Goal: Transaction & Acquisition: Book appointment/travel/reservation

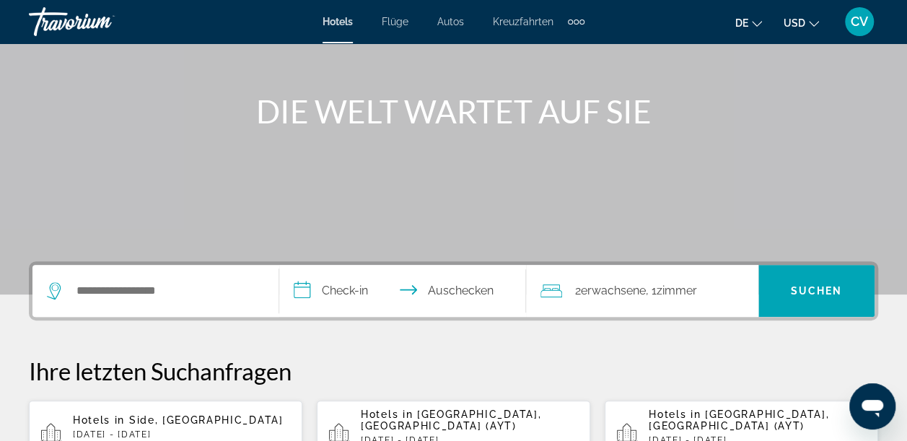
scroll to position [144, 0]
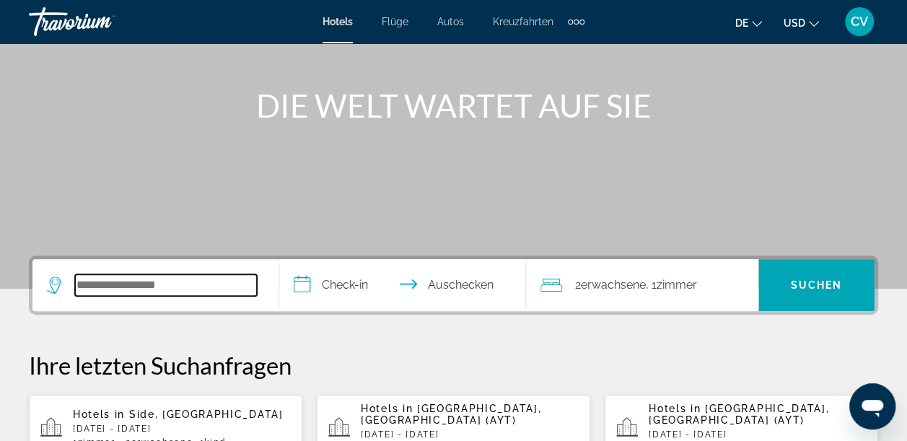
click at [192, 293] on input "Such-Widget" at bounding box center [166, 285] width 182 height 22
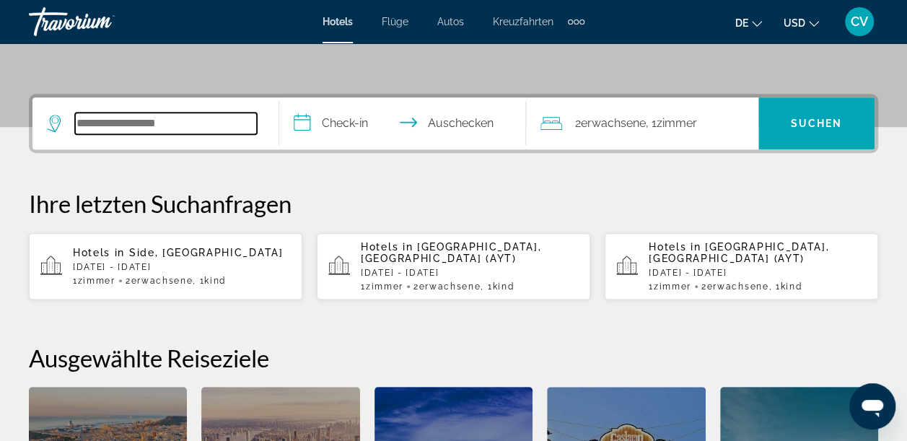
scroll to position [352, 0]
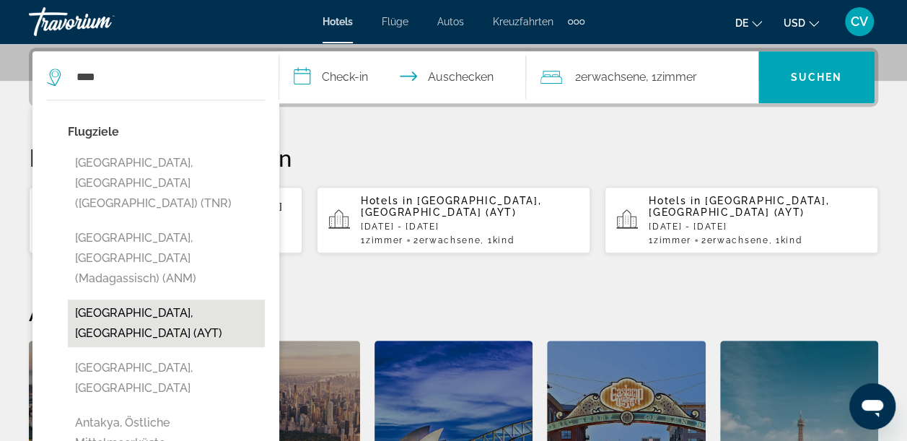
click at [94, 299] on button "[GEOGRAPHIC_DATA], [GEOGRAPHIC_DATA] (AYT)" at bounding box center [166, 323] width 197 height 48
type input "**********"
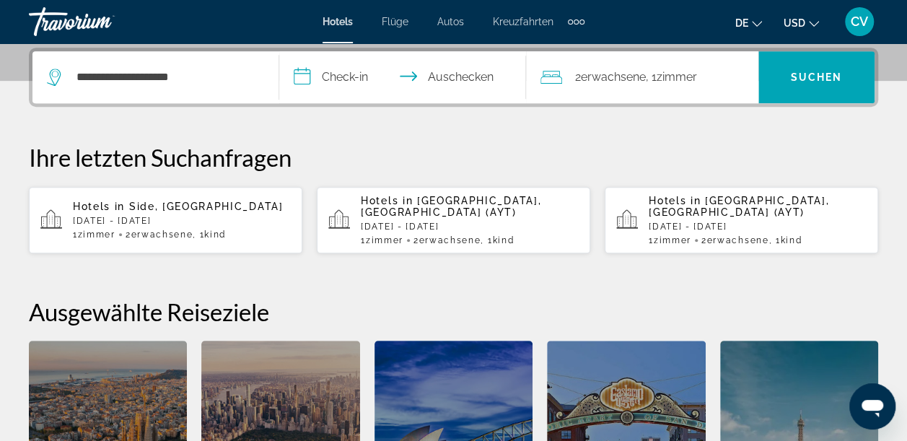
click at [348, 73] on input "**********" at bounding box center [405, 79] width 253 height 56
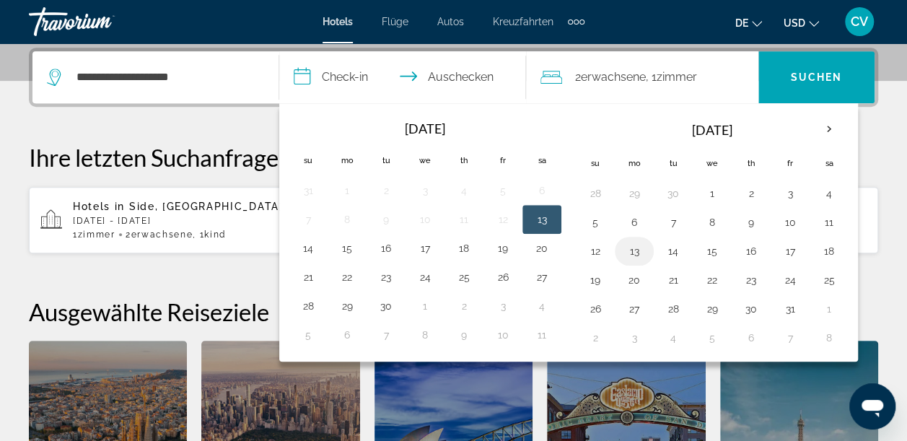
click at [634, 248] on button "13" at bounding box center [634, 251] width 23 height 20
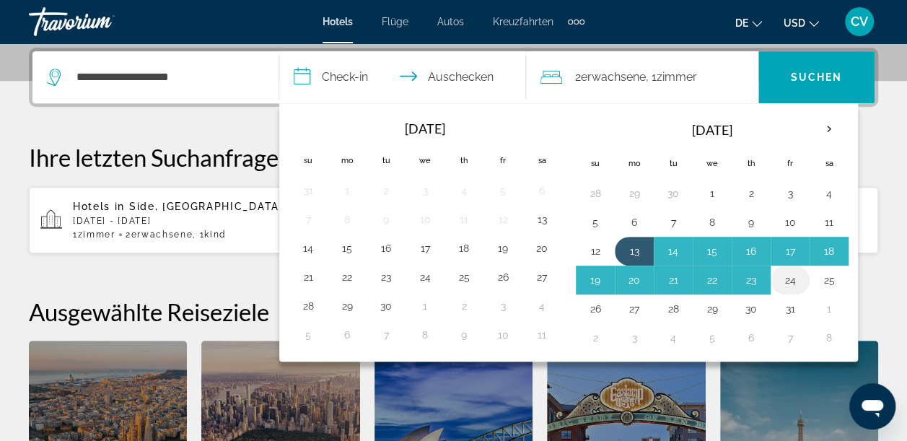
click at [788, 280] on button "24" at bounding box center [789, 280] width 23 height 20
type input "**********"
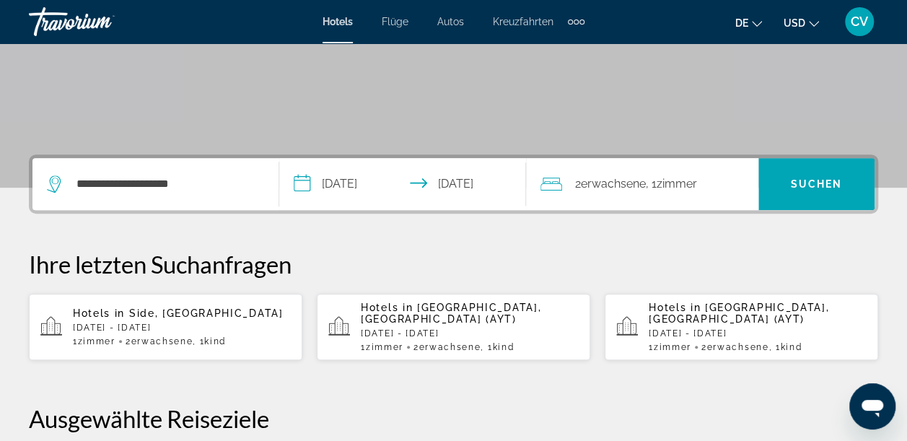
scroll to position [256, 0]
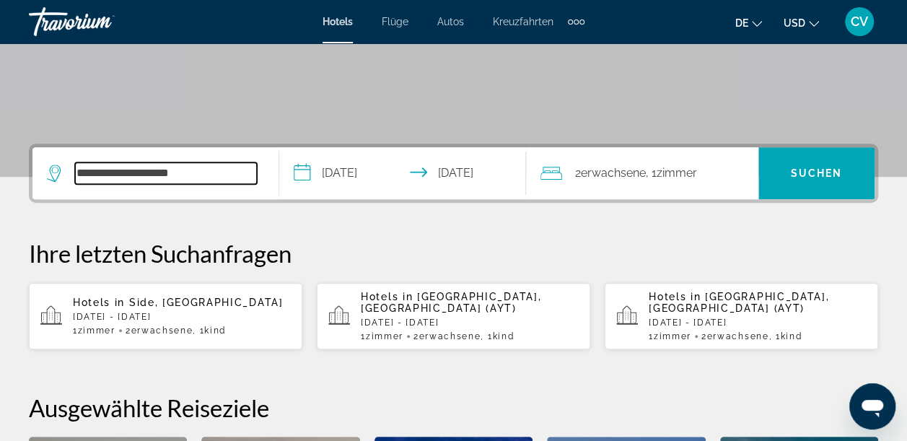
click at [214, 177] on input "**********" at bounding box center [166, 173] width 182 height 22
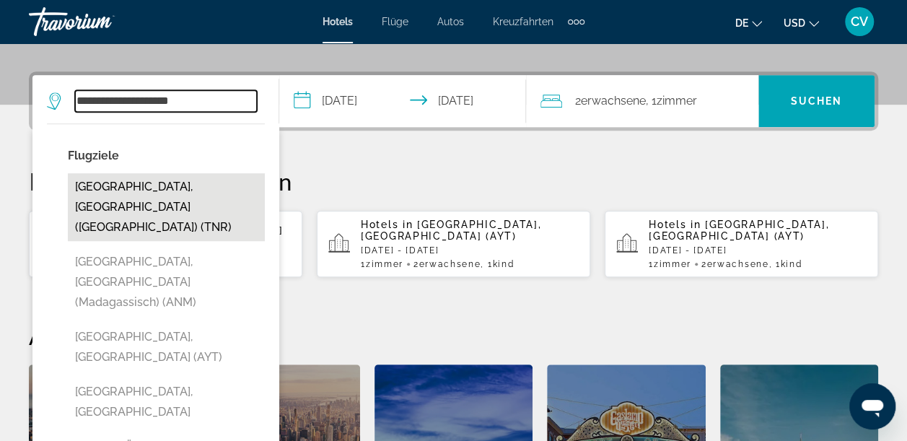
scroll to position [304, 0]
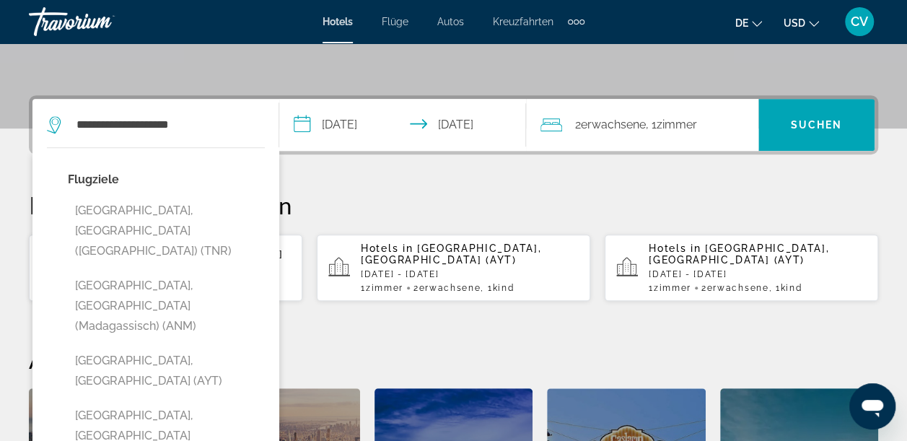
click at [709, 42] on mat-toolbar "Hotels Flüge Autos Kreuzfahrten Activities Hotels Flights Cars Cruises Activiti…" at bounding box center [453, 21] width 907 height 43
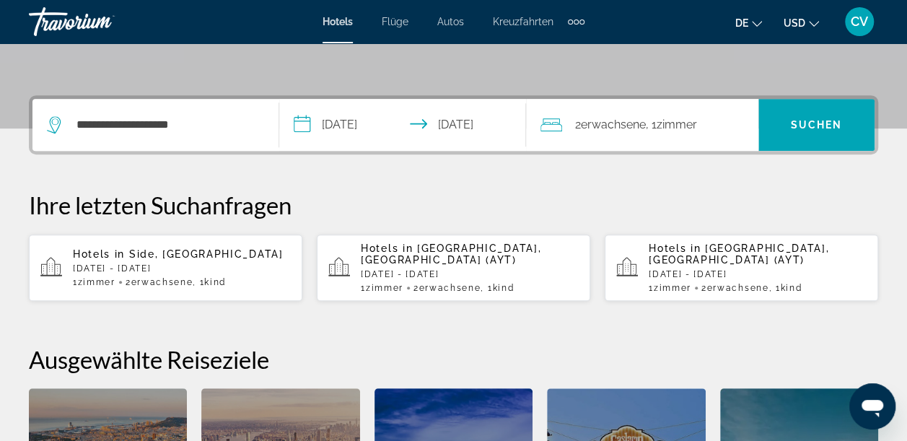
click at [638, 185] on div "**********" at bounding box center [453, 348] width 907 height 506
click at [817, 120] on span "Suchen" at bounding box center [817, 125] width 52 height 12
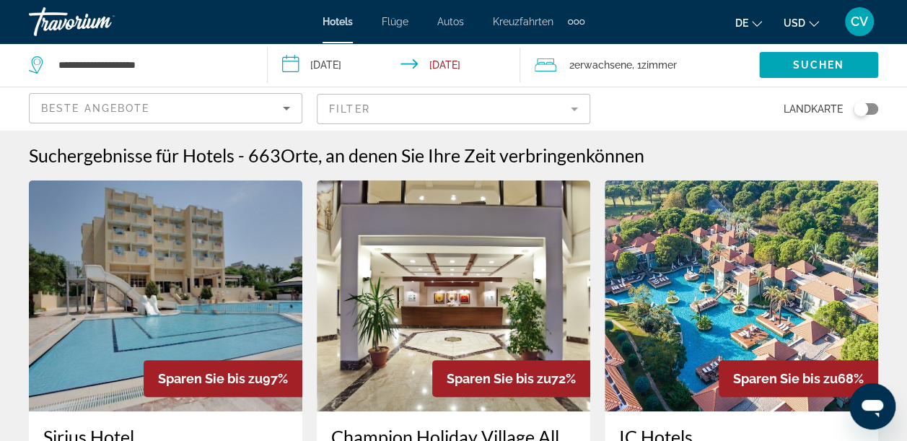
click at [573, 110] on mat-form-field "Filter" at bounding box center [453, 109] width 273 height 30
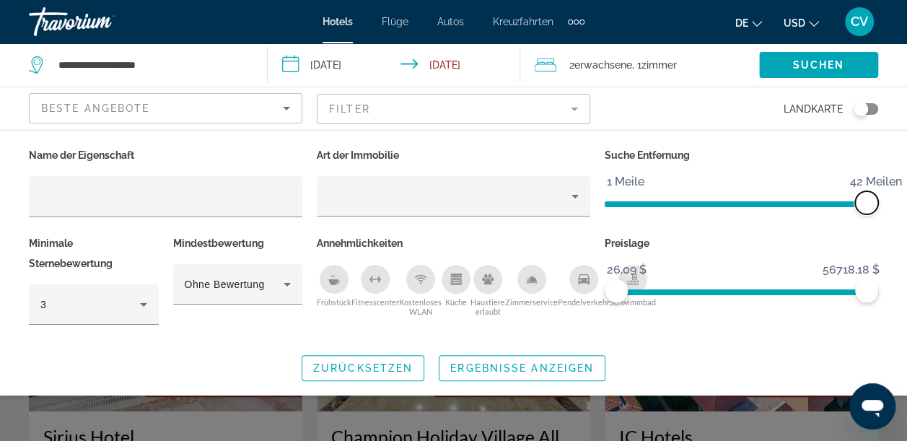
drag, startPoint x: 773, startPoint y: 204, endPoint x: 883, endPoint y: 205, distance: 109.7
click at [883, 205] on div "Suche Entfernung 1 Meile 46 Meilen 42 Meilen" at bounding box center [741, 189] width 288 height 88
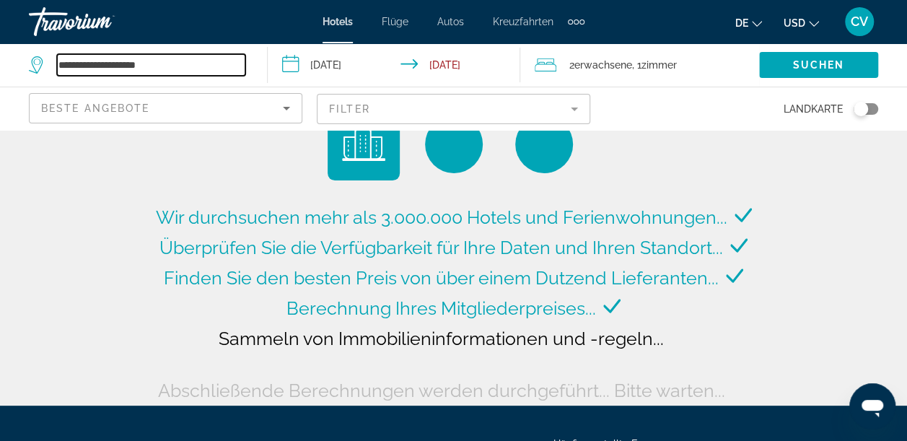
click at [170, 67] on input "**********" at bounding box center [151, 65] width 188 height 22
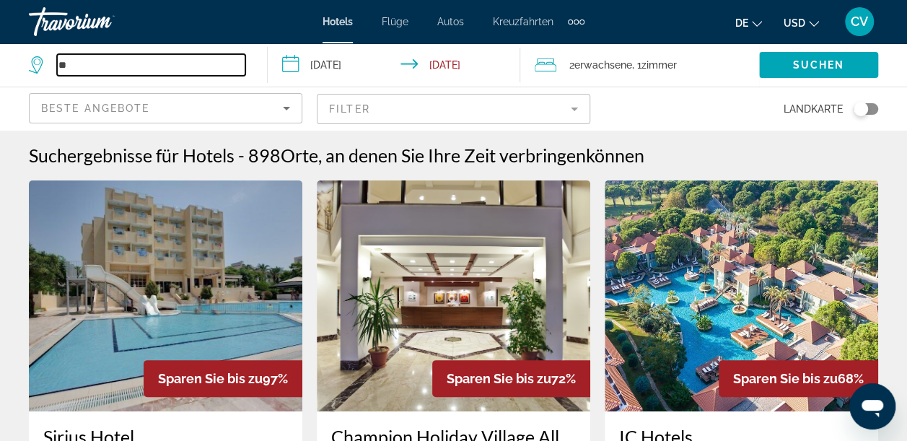
type input "*"
click at [172, 66] on input "Such-Widget" at bounding box center [151, 65] width 188 height 22
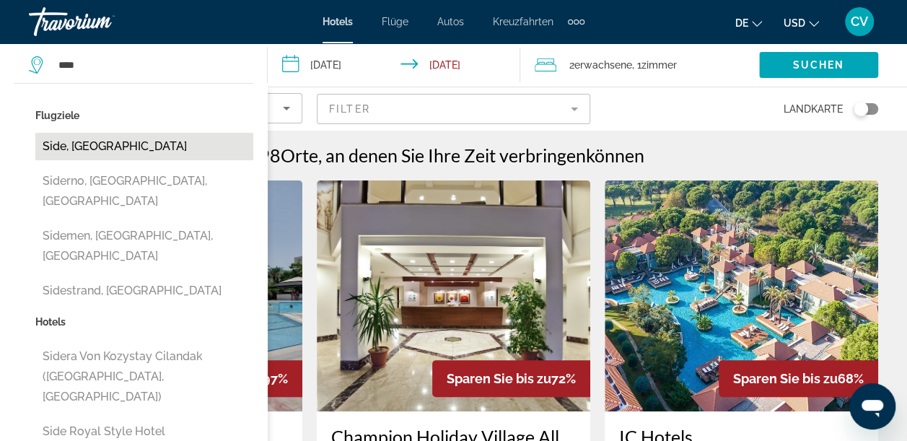
click at [133, 145] on button "Side, [GEOGRAPHIC_DATA]" at bounding box center [144, 146] width 218 height 27
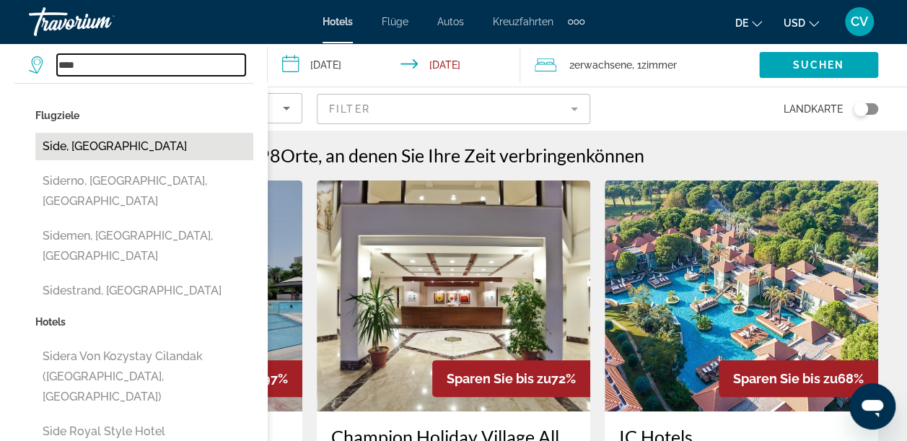
type input "**********"
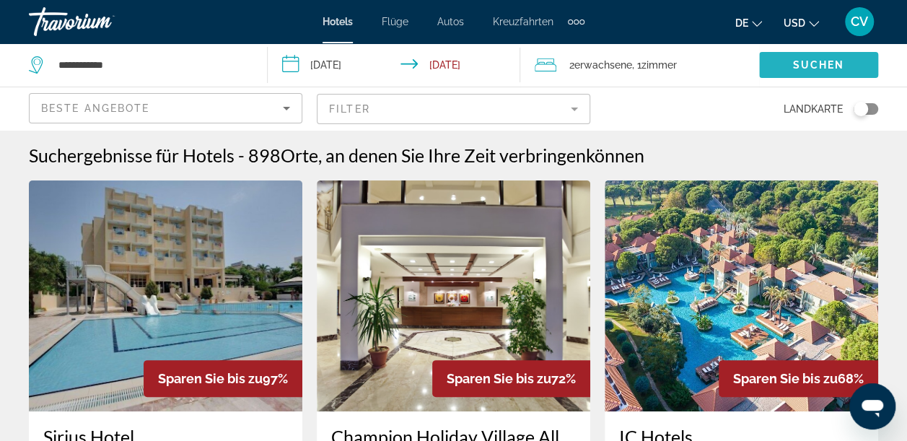
click at [825, 69] on span "Suchen" at bounding box center [819, 65] width 52 height 12
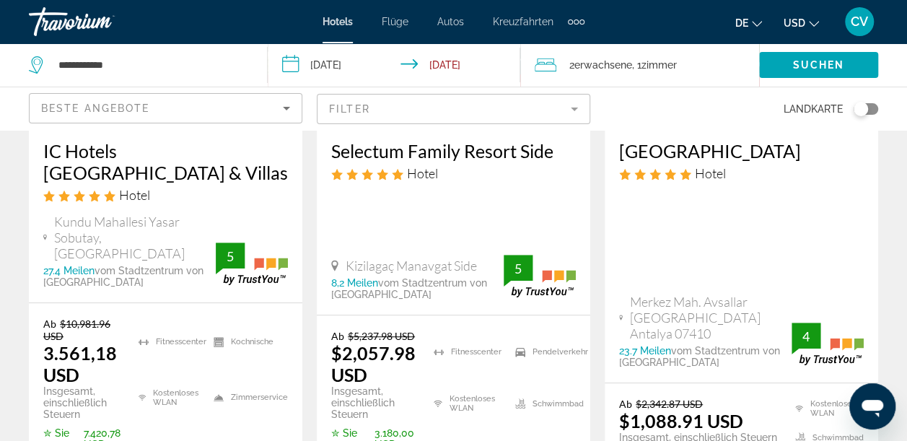
scroll to position [264, 0]
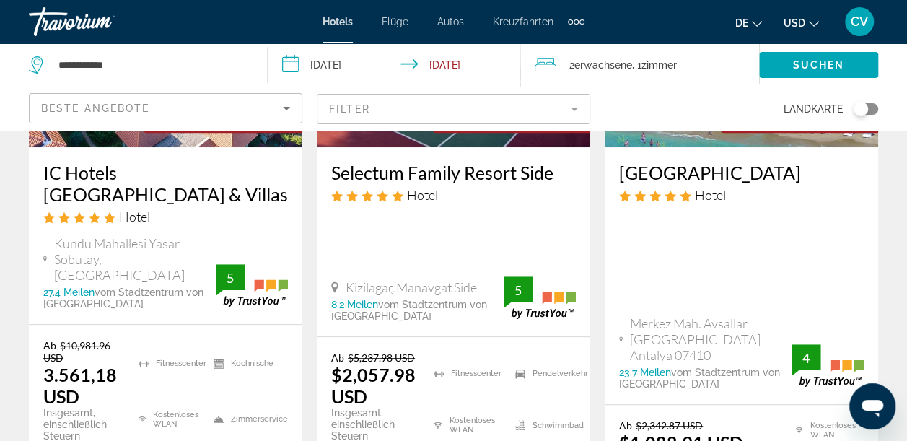
click at [620, 65] on span "Erwachsene" at bounding box center [603, 65] width 58 height 12
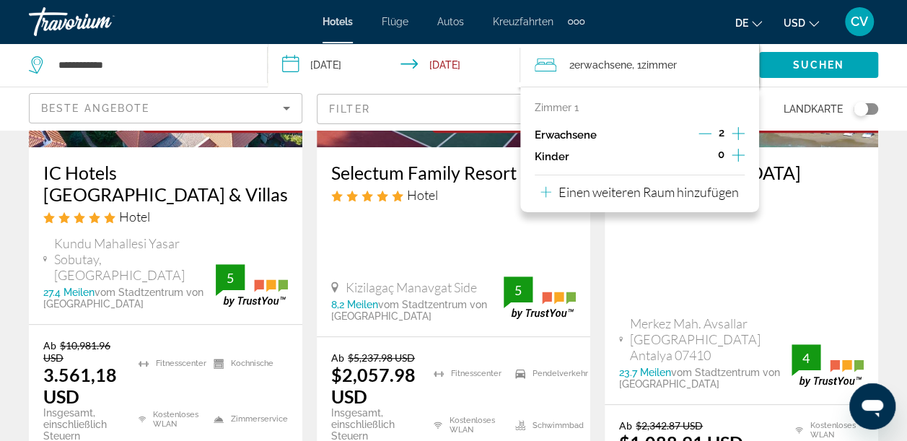
click at [740, 157] on icon "Untergeordnete Elemente inkrementieren" at bounding box center [738, 154] width 13 height 17
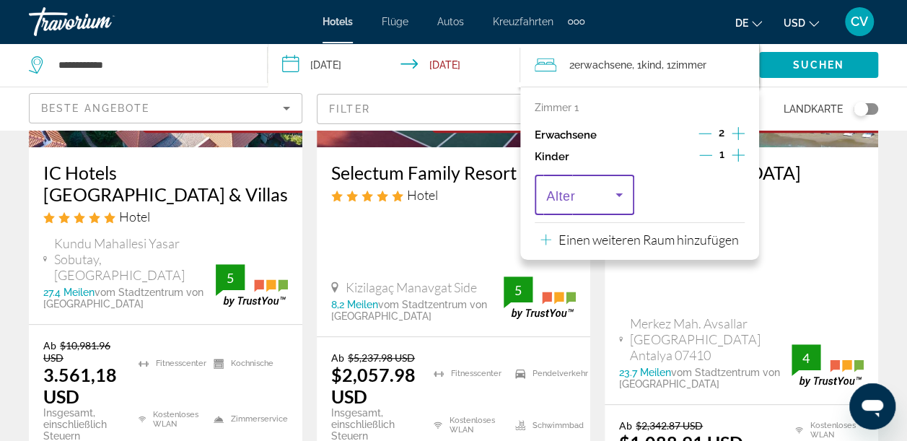
click at [623, 190] on icon "Reisende: 2 Erwachsene, 1 Kind" at bounding box center [618, 194] width 17 height 17
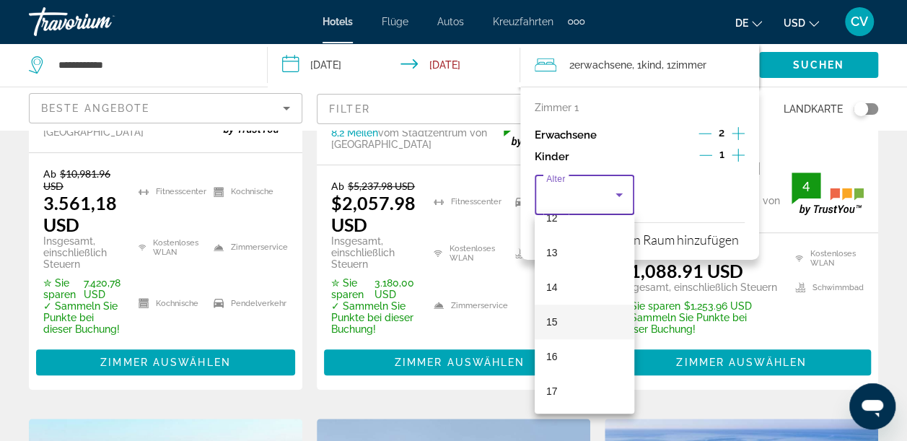
scroll to position [457, 0]
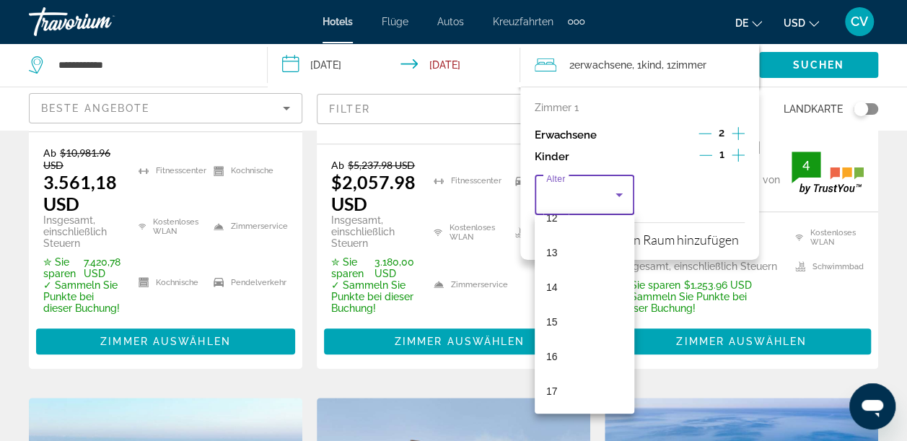
click at [708, 359] on div at bounding box center [453, 220] width 907 height 441
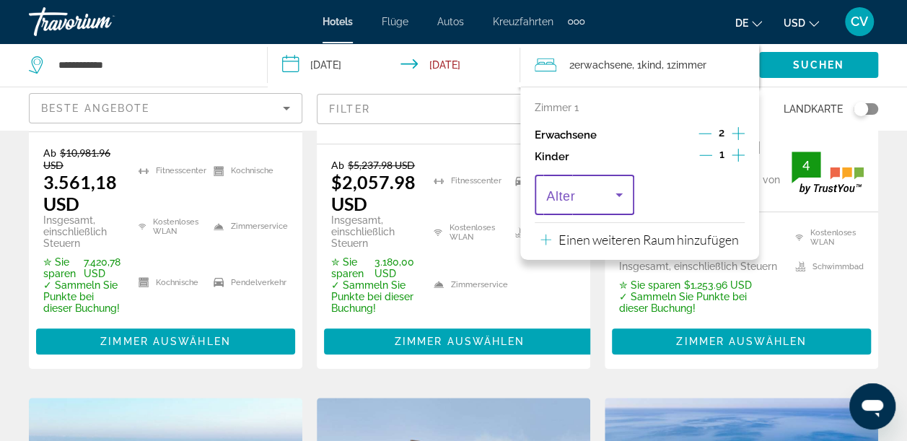
click at [623, 198] on icon "Reisende: 2 Erwachsene, 1 Kind" at bounding box center [618, 194] width 17 height 17
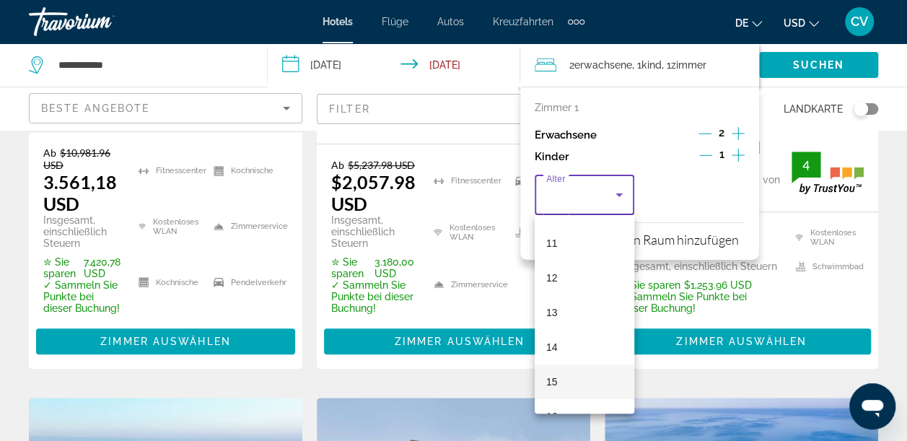
scroll to position [436, 0]
click at [562, 353] on mat-option "16" at bounding box center [585, 356] width 100 height 35
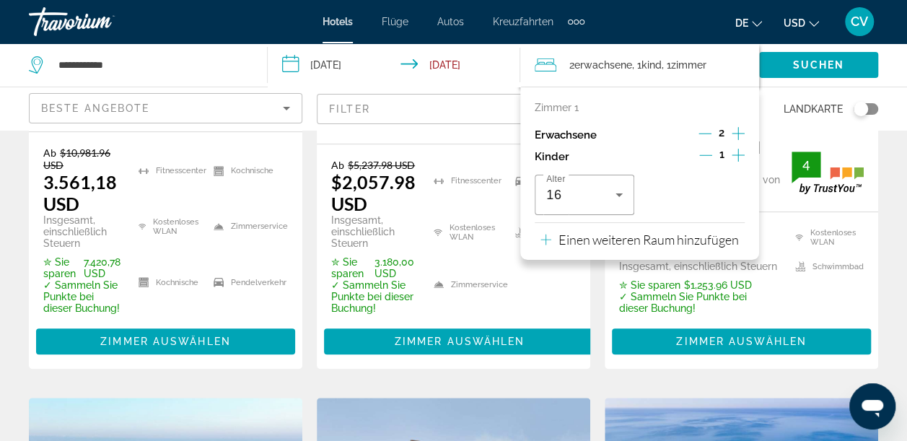
click at [782, 227] on ul "Kostenloses WLAN Schwimmbad" at bounding box center [820, 270] width 87 height 87
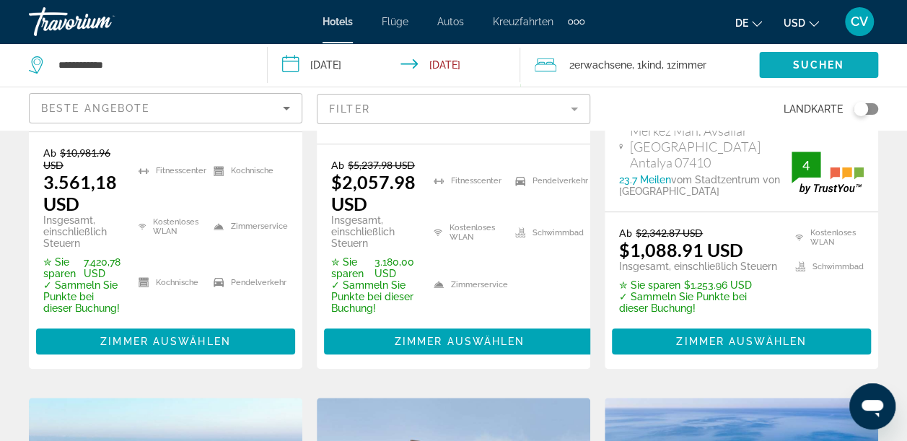
click at [764, 66] on span "Such-Widget" at bounding box center [818, 65] width 119 height 35
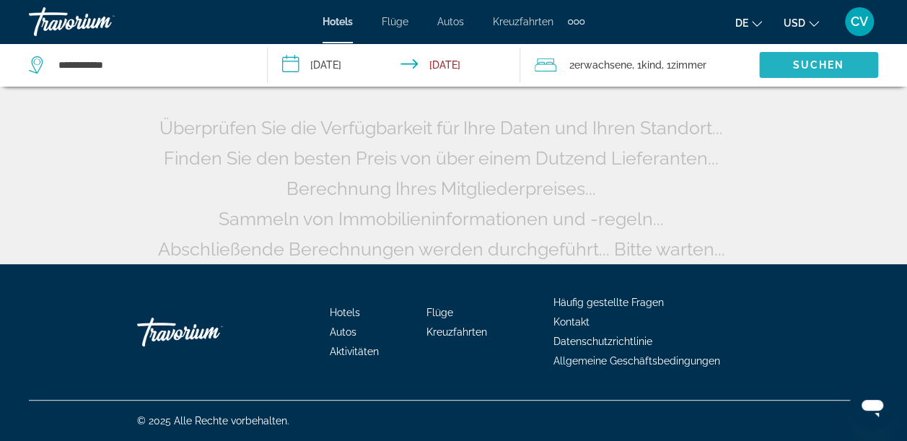
scroll to position [141, 0]
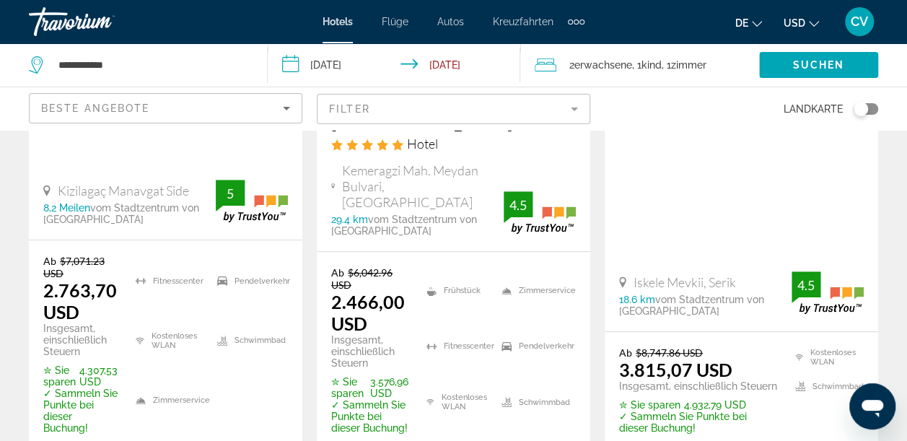
scroll to position [361, 0]
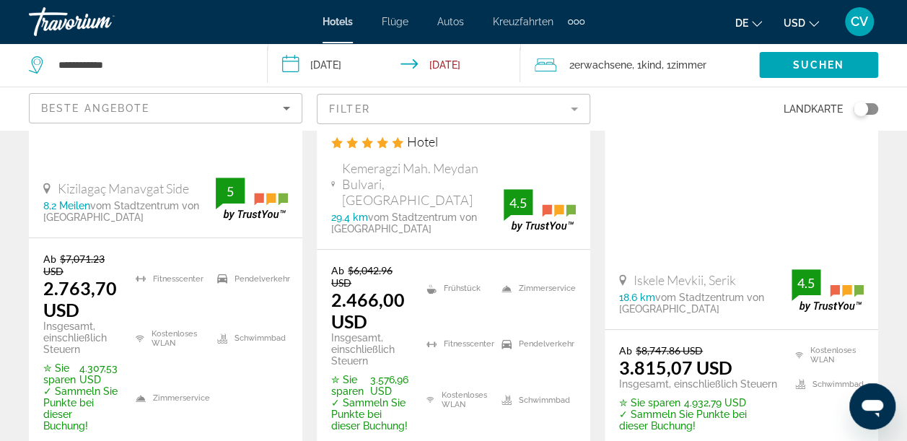
click at [814, 19] on icon "Währung ändern" at bounding box center [814, 24] width 10 height 10
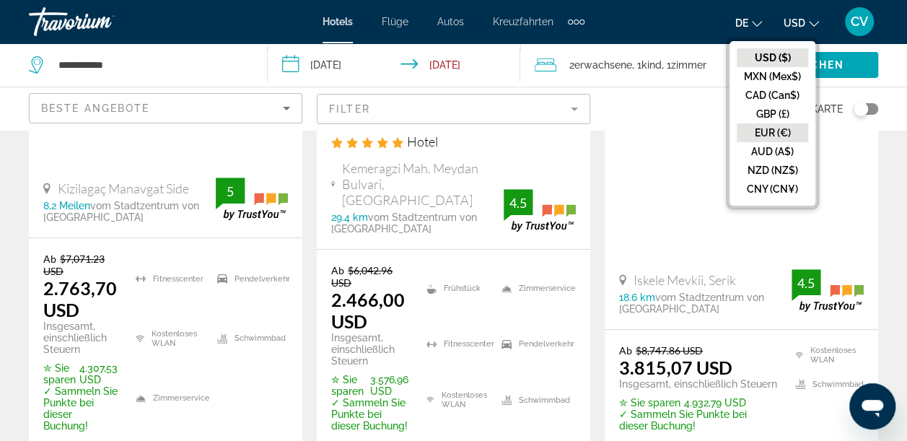
click at [768, 131] on button "EUR (€)" at bounding box center [772, 132] width 71 height 19
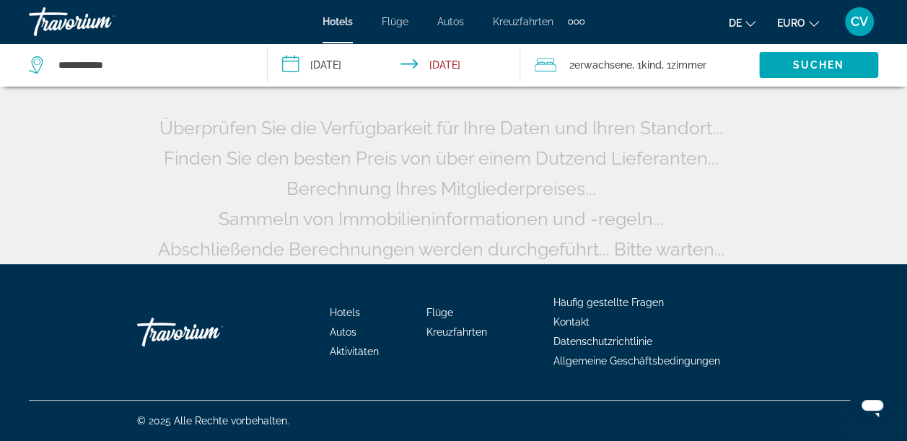
scroll to position [141, 0]
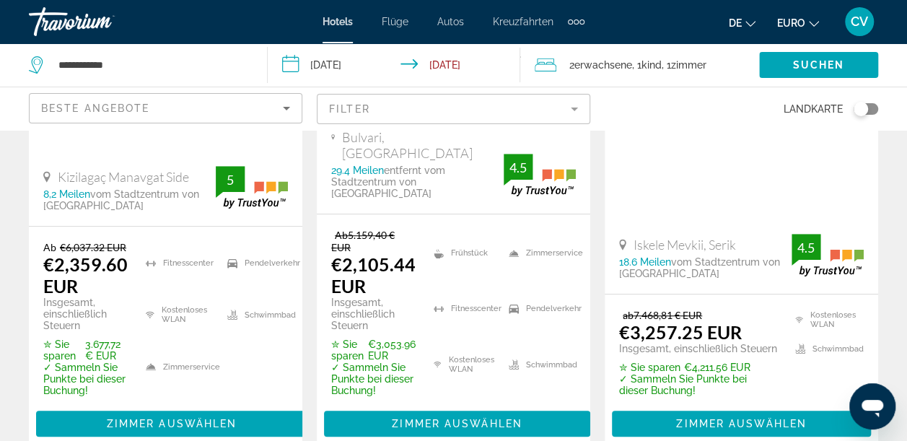
scroll to position [408, 0]
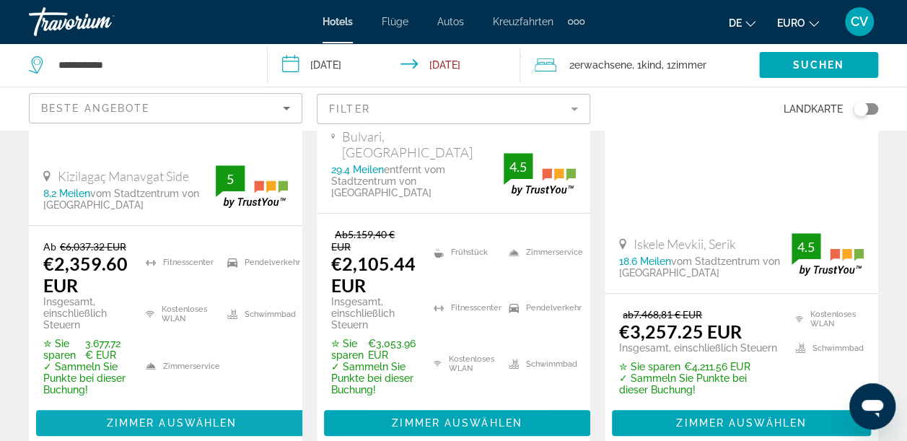
click at [199, 405] on span "Hauptinhalt" at bounding box center [171, 422] width 271 height 35
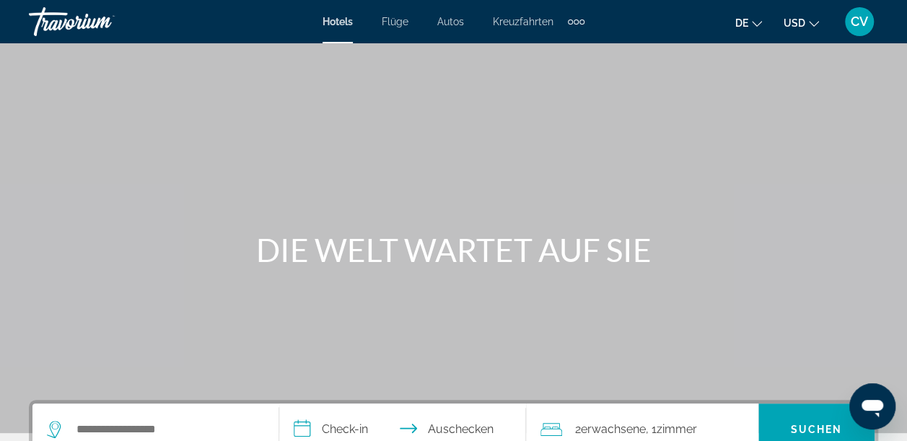
click at [402, 22] on span "Flüge" at bounding box center [395, 22] width 27 height 12
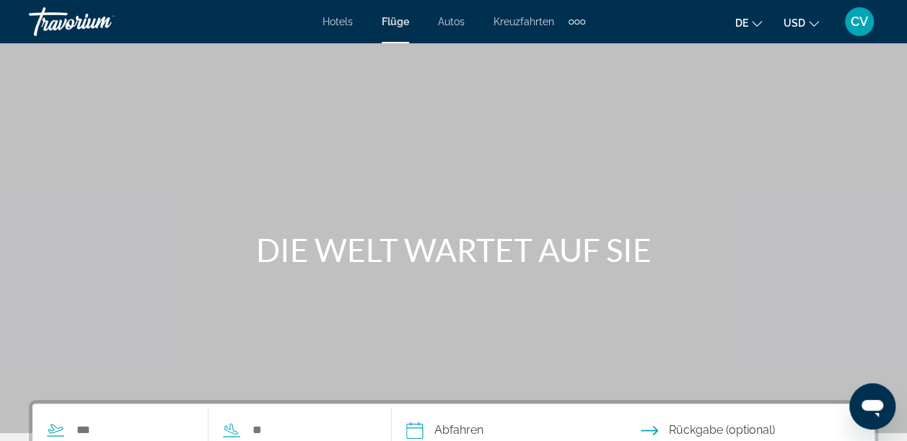
click at [563, 26] on li "Kreuzfahrten" at bounding box center [523, 22] width 89 height 12
click at [578, 20] on div "Zusätzliche Navigationselemente" at bounding box center [576, 21] width 5 height 5
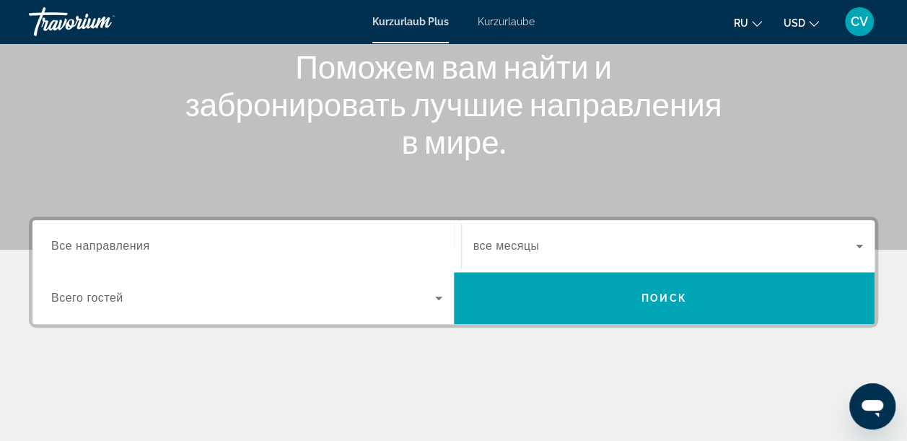
scroll to position [192, 0]
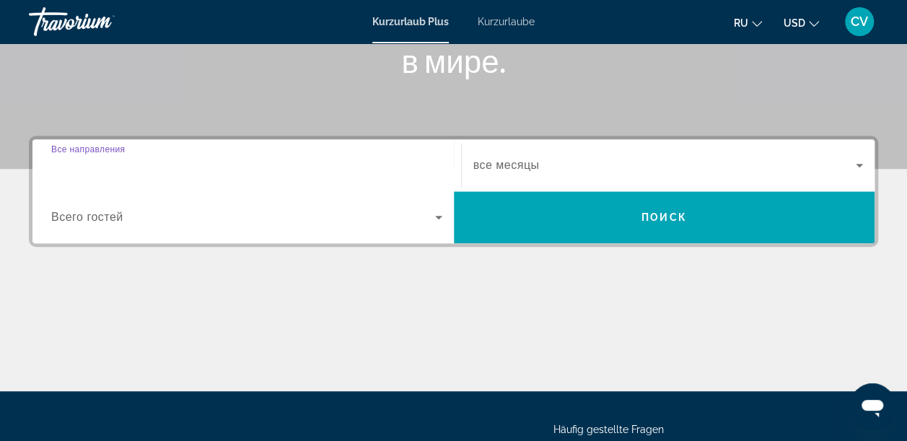
click at [263, 170] on input "Destination Все направления" at bounding box center [246, 165] width 391 height 17
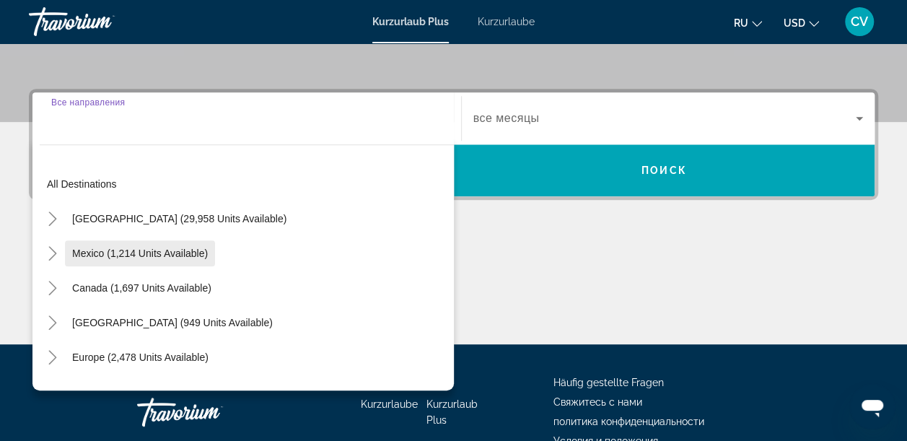
scroll to position [352, 0]
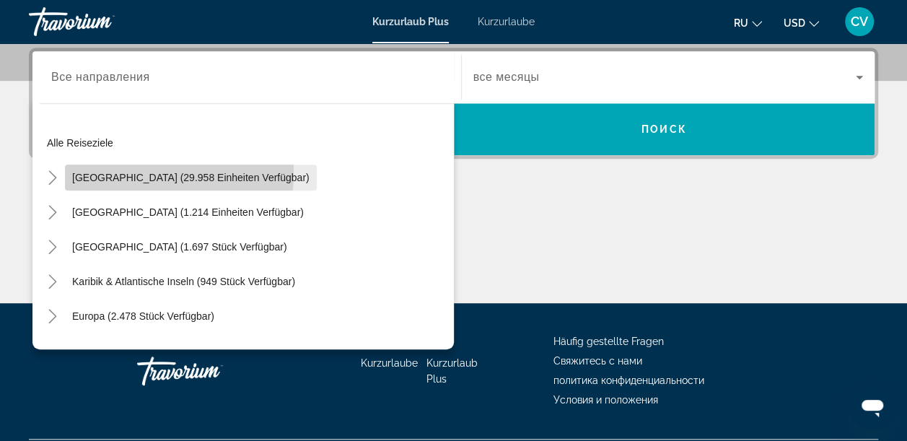
click at [141, 172] on span "Vereinigte Staaten (29.958 Einheiten verfügbar)" at bounding box center [190, 178] width 237 height 12
type input "**********"
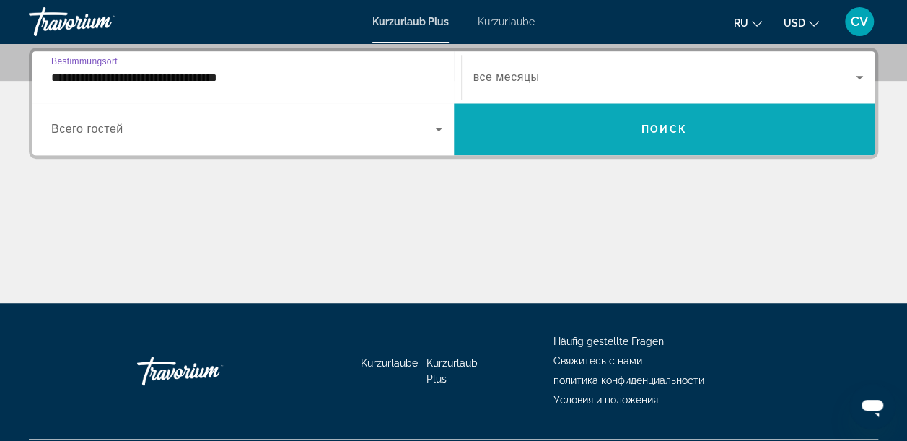
click at [455, 126] on span "Such-Widget" at bounding box center [664, 129] width 421 height 35
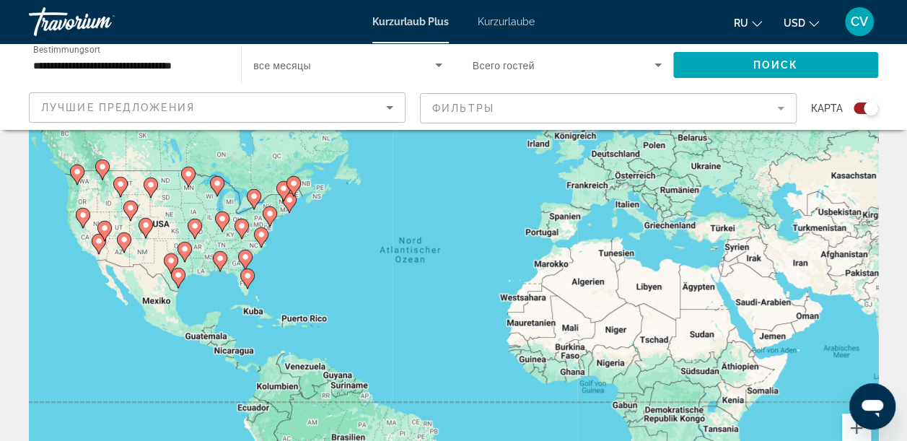
scroll to position [96, 0]
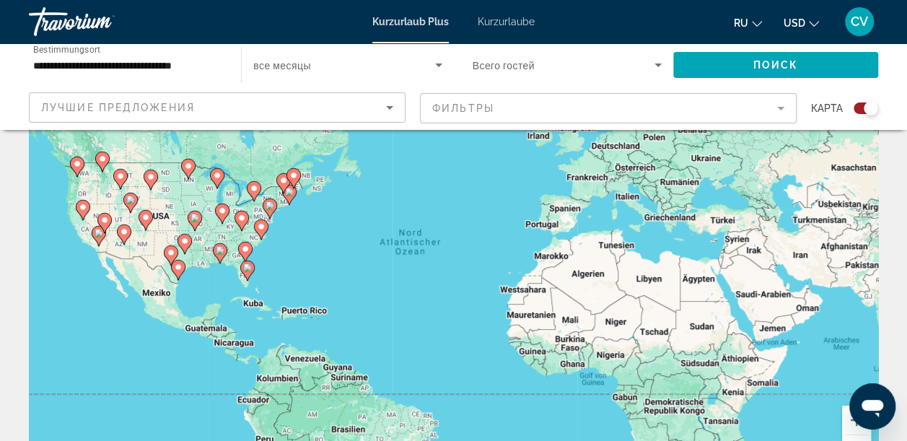
click at [245, 268] on image "Hauptinhalt" at bounding box center [247, 267] width 9 height 9
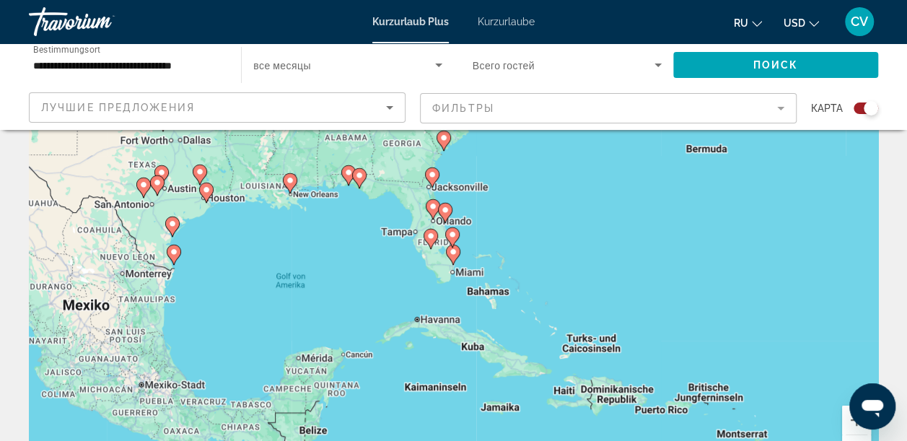
click at [450, 258] on icon "Hauptinhalt" at bounding box center [452, 254] width 13 height 19
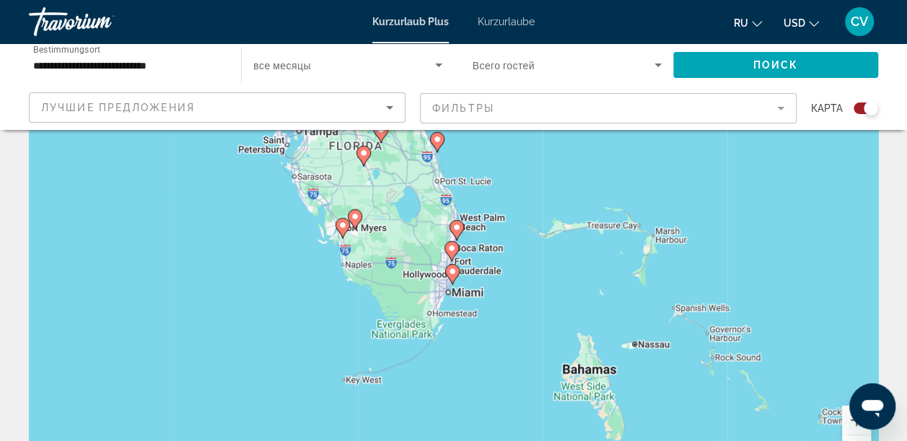
click at [453, 277] on icon "Hauptinhalt" at bounding box center [451, 274] width 13 height 19
type input "**********"
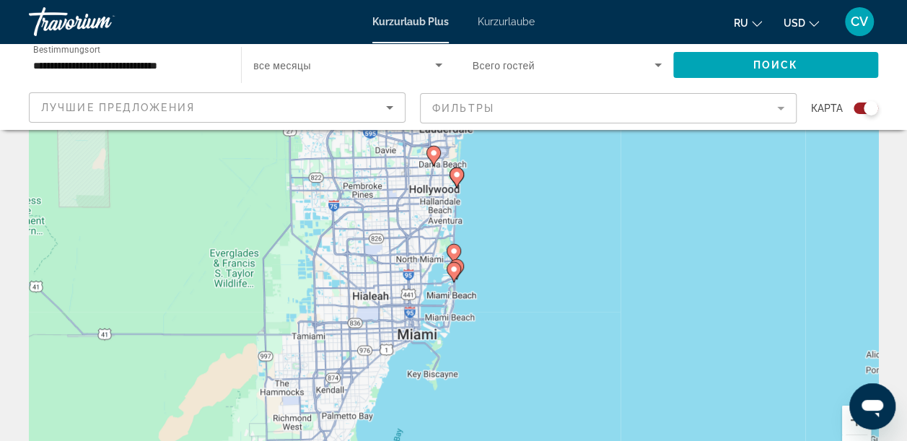
click at [449, 273] on icon "Hauptinhalt" at bounding box center [453, 272] width 13 height 19
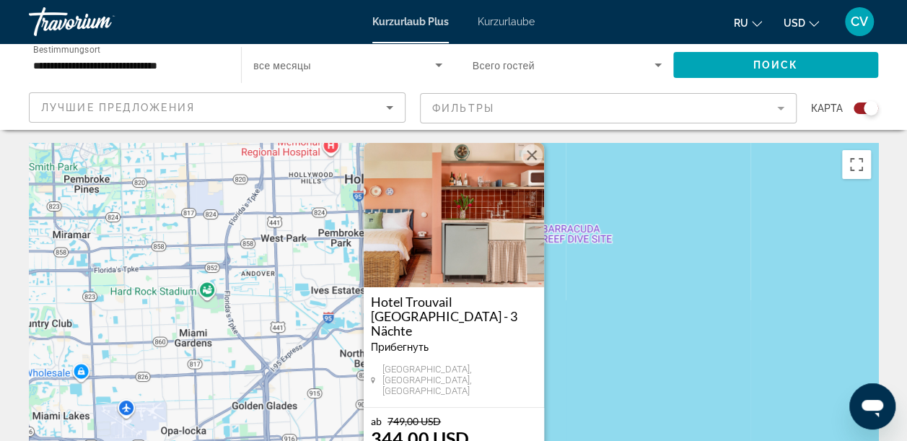
scroll to position [0, 0]
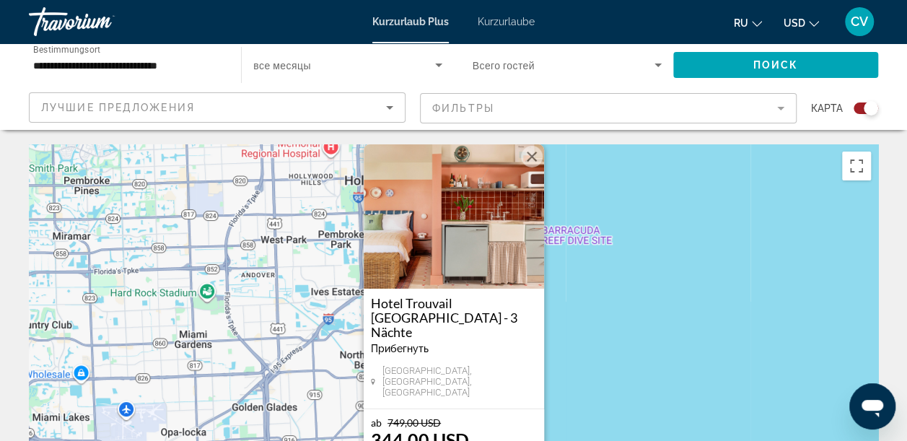
click at [878, 388] on div "Messaging-Fenster öffnen" at bounding box center [872, 406] width 43 height 43
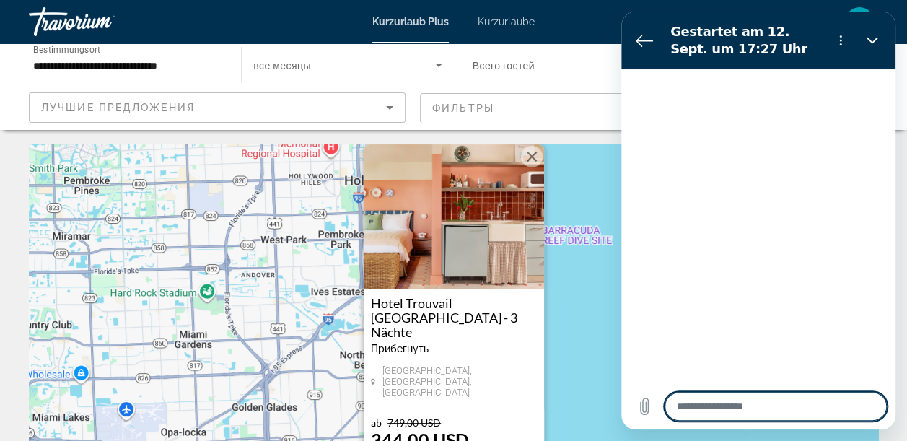
type textarea "*"
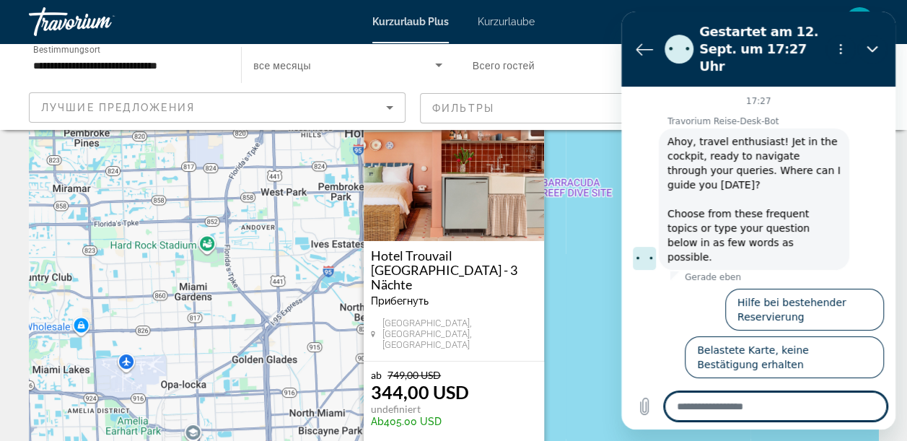
scroll to position [27, 0]
